Goal: Information Seeking & Learning: Check status

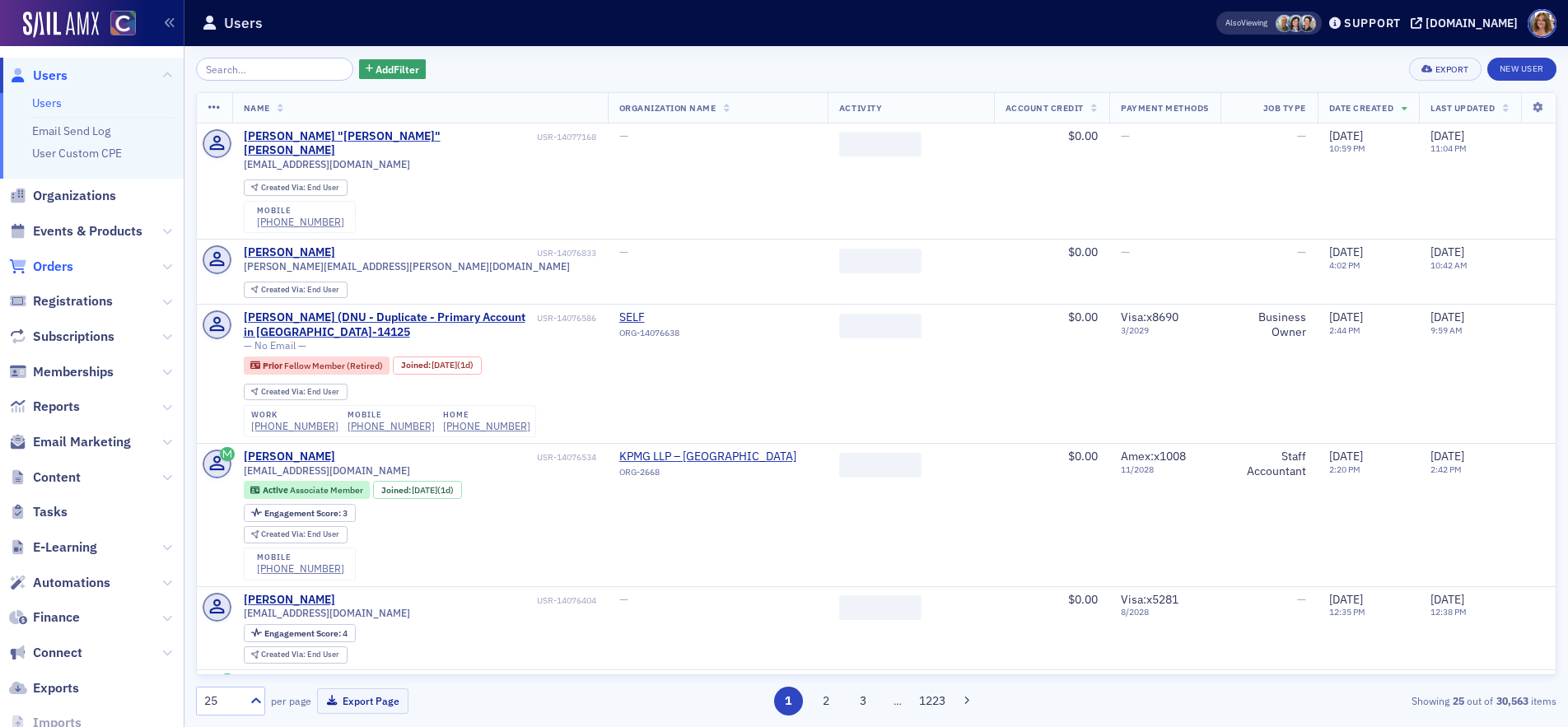
click at [56, 268] on span "Orders" at bounding box center [53, 266] width 41 height 18
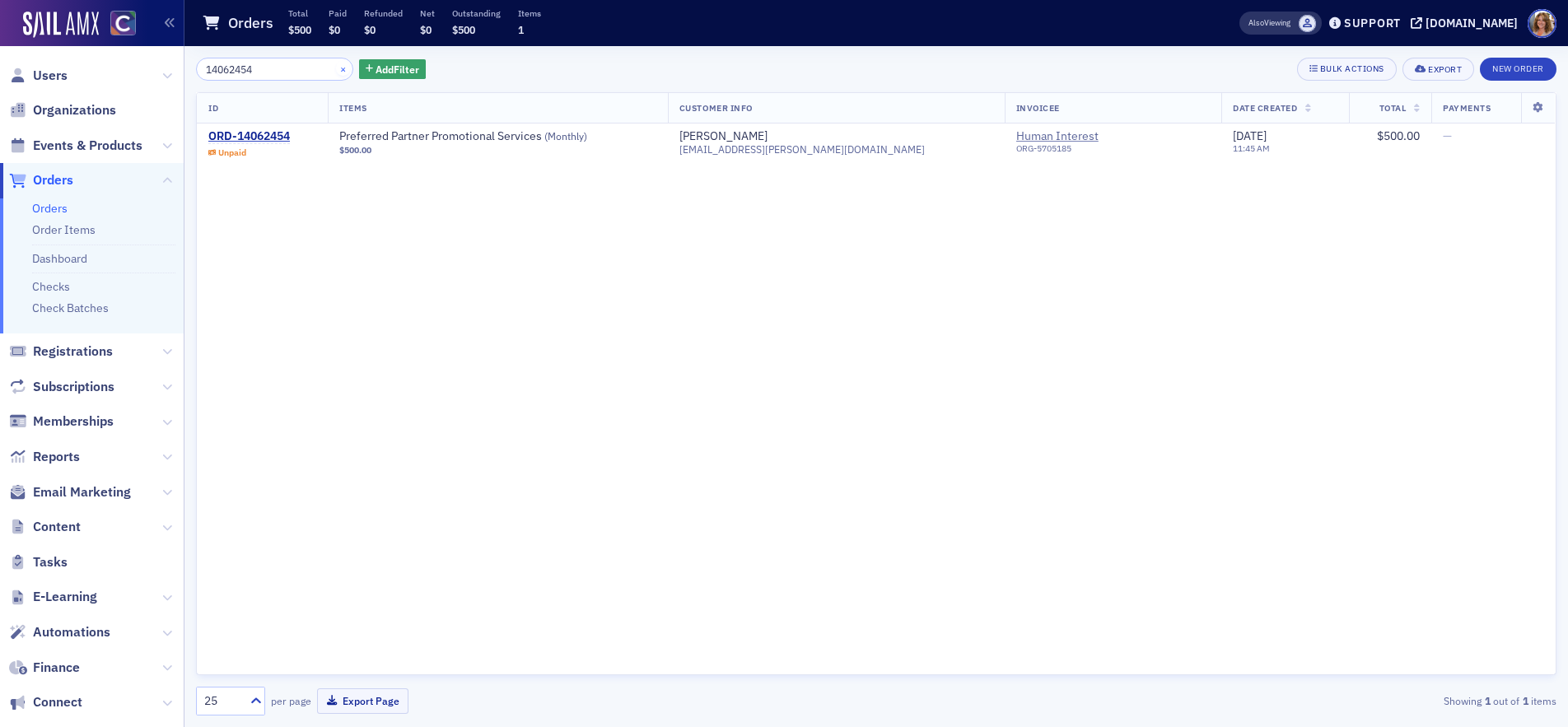
type input "14062454"
click at [336, 66] on button "×" at bounding box center [343, 68] width 15 height 15
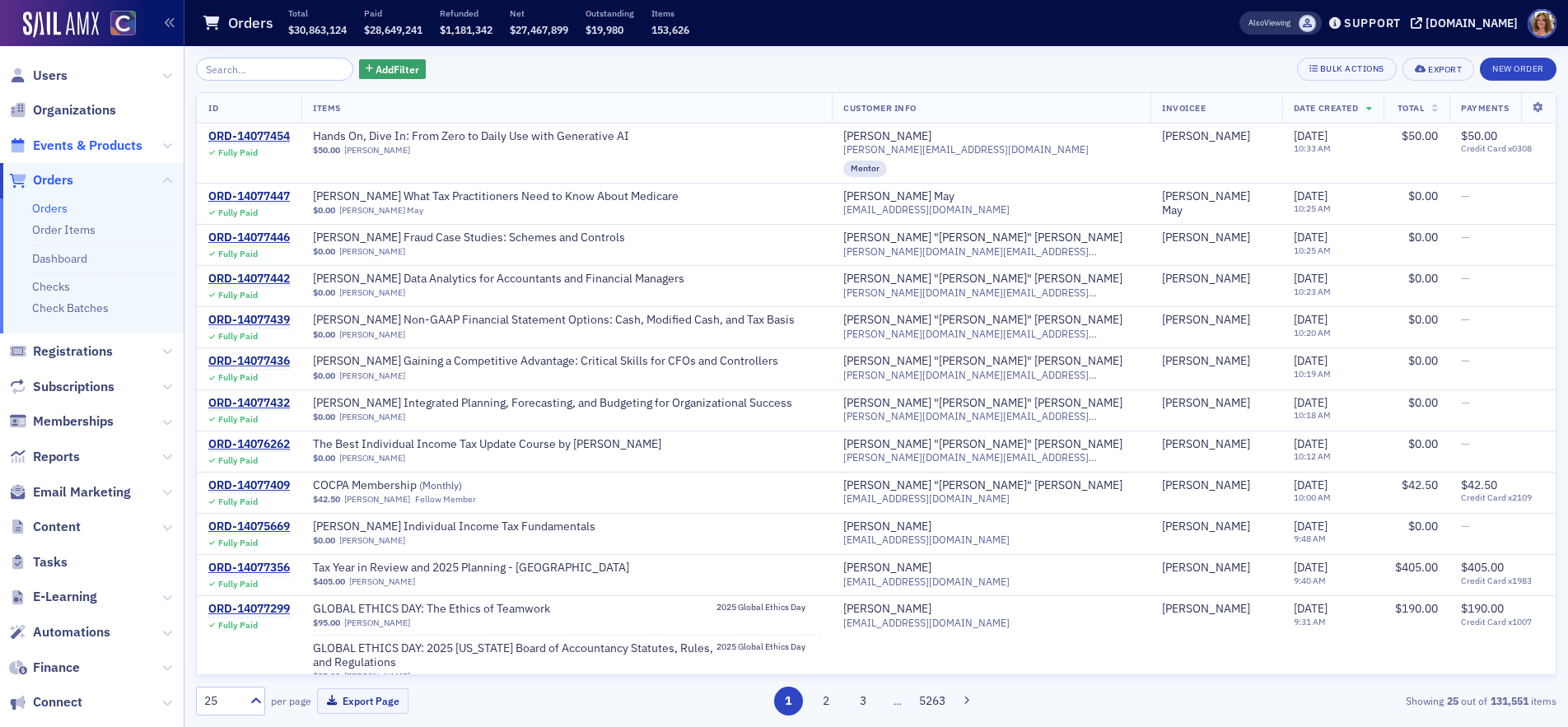
click at [113, 144] on span "Events & Products" at bounding box center [87, 145] width 109 height 18
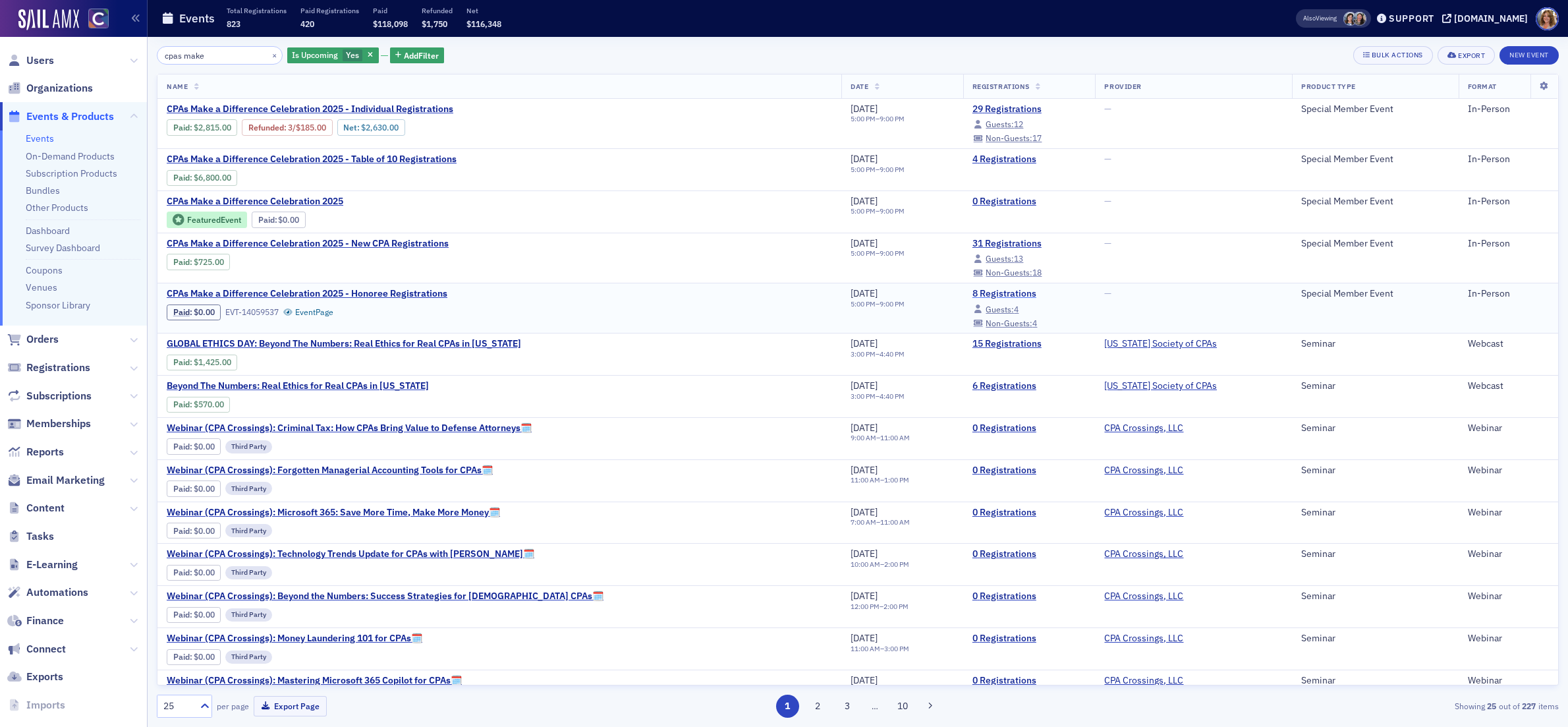
type input "cpas make"
click at [973, 296] on link "8 Registrations" at bounding box center [1029, 294] width 114 height 12
click at [269, 55] on button "×" at bounding box center [274, 54] width 12 height 12
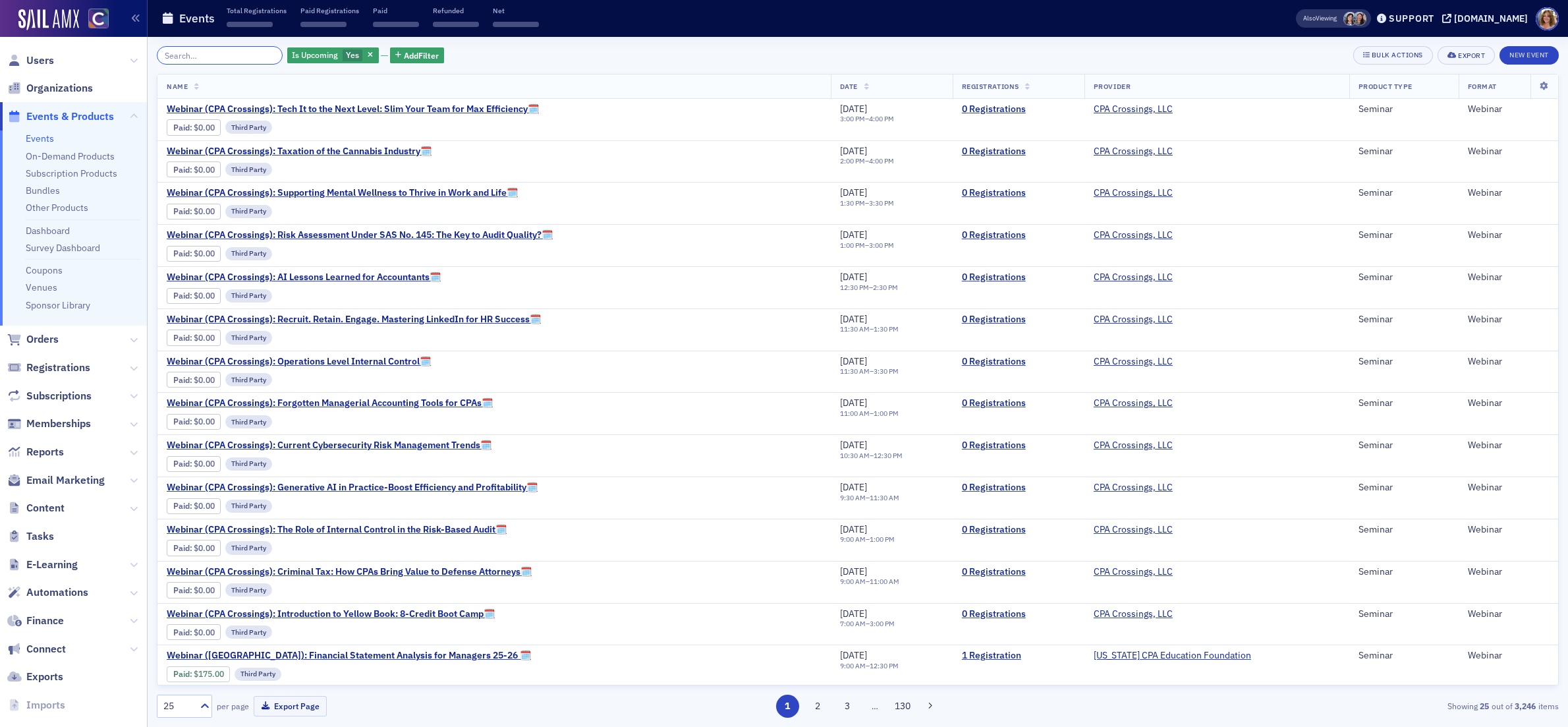
click at [233, 52] on input "search" at bounding box center [219, 56] width 126 height 19
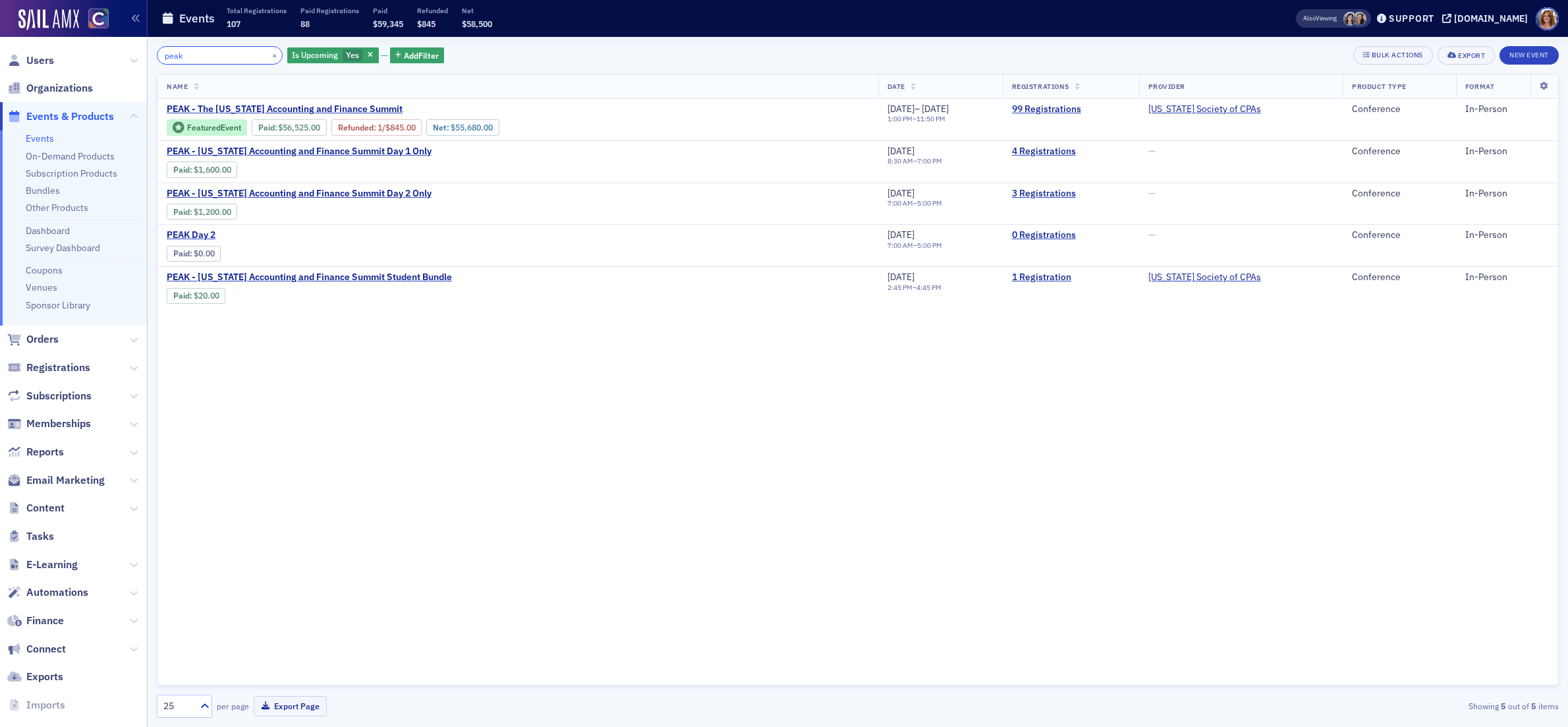
type input "peak"
